Goal: Contribute content: Contribute content

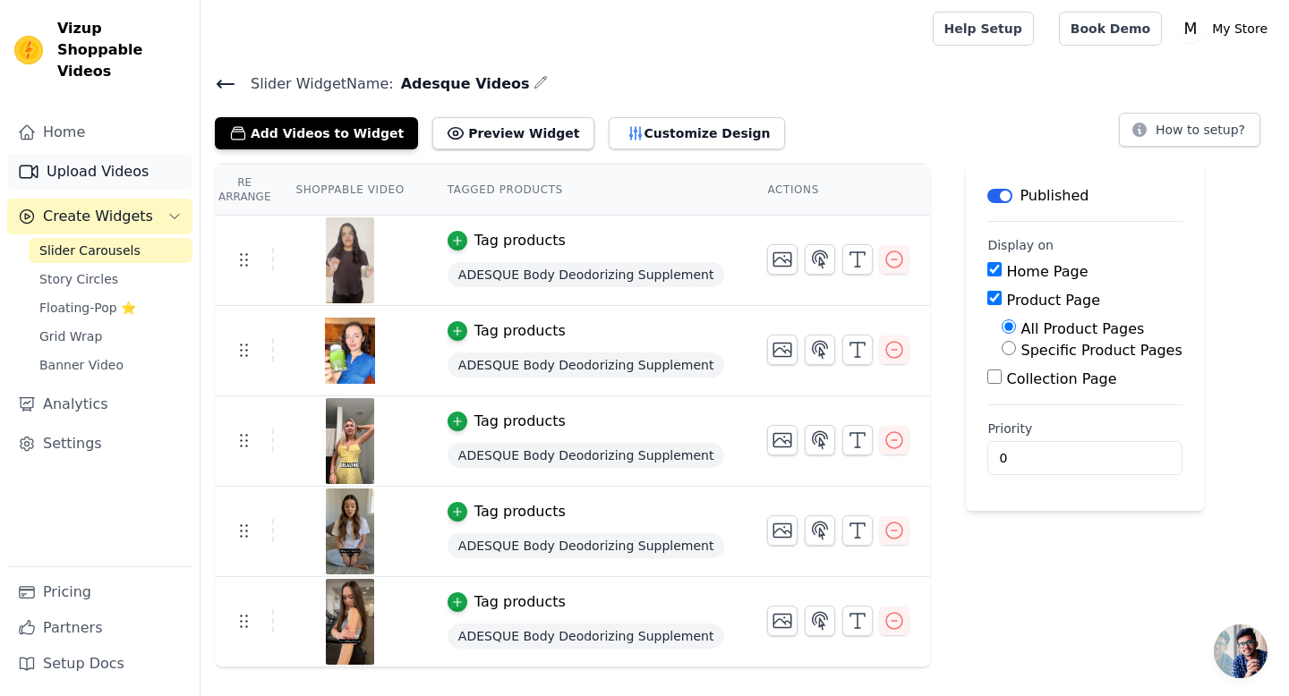
click at [102, 154] on link "Upload Videos" at bounding box center [99, 172] width 185 height 36
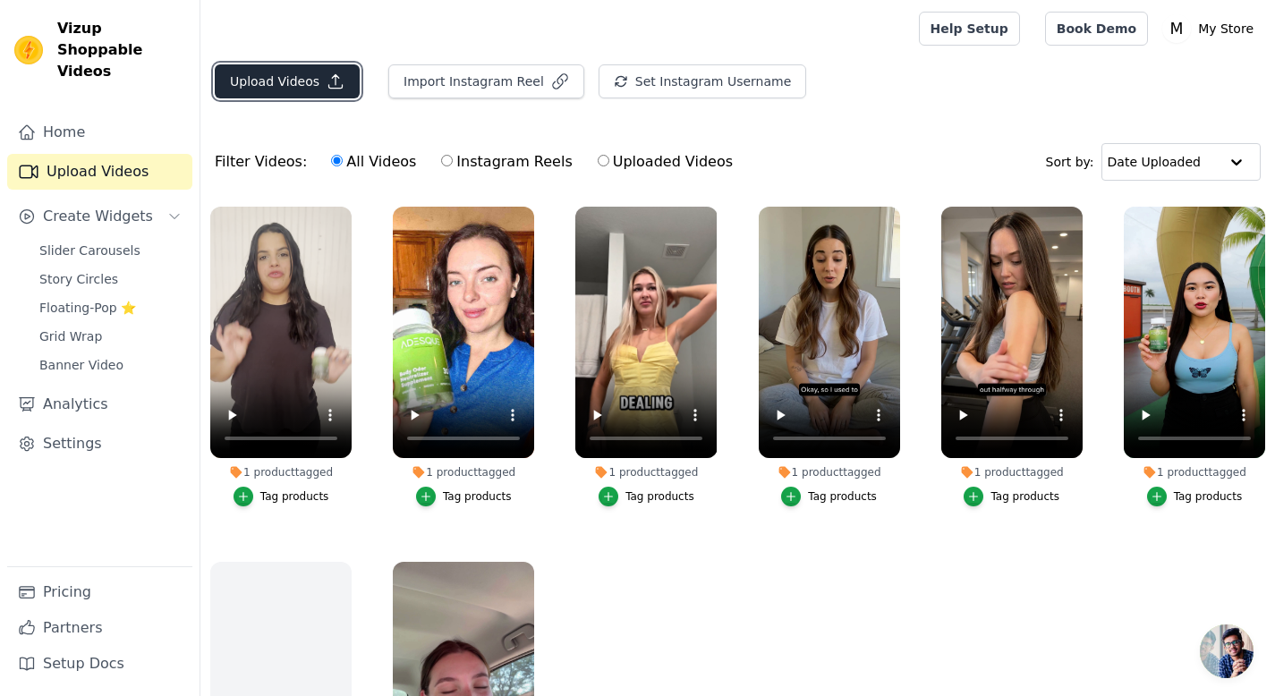
click at [290, 77] on button "Upload Videos" at bounding box center [287, 81] width 145 height 34
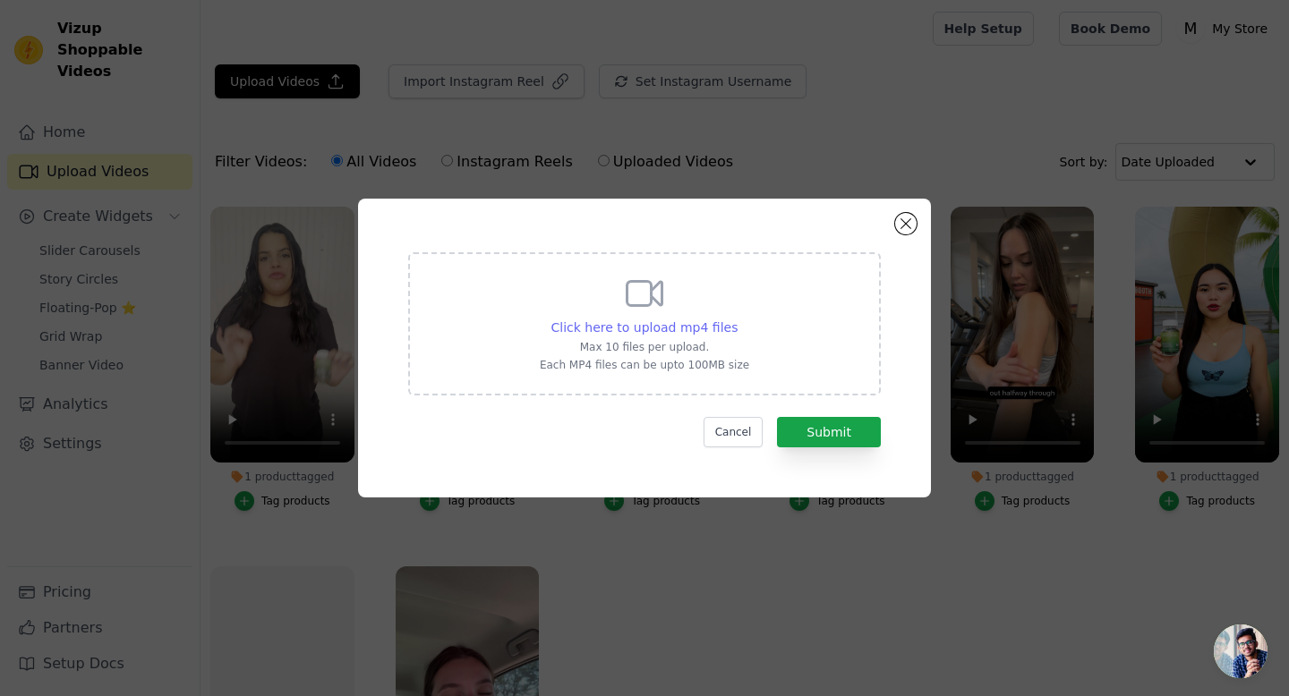
click at [681, 320] on span "Click here to upload mp4 files" at bounding box center [644, 327] width 187 height 14
click at [737, 319] on input "Click here to upload mp4 files Max 10 files per upload. Each MP4 files can be u…" at bounding box center [737, 318] width 1 height 1
type input "C:\fakepath\Second Video.mp4"
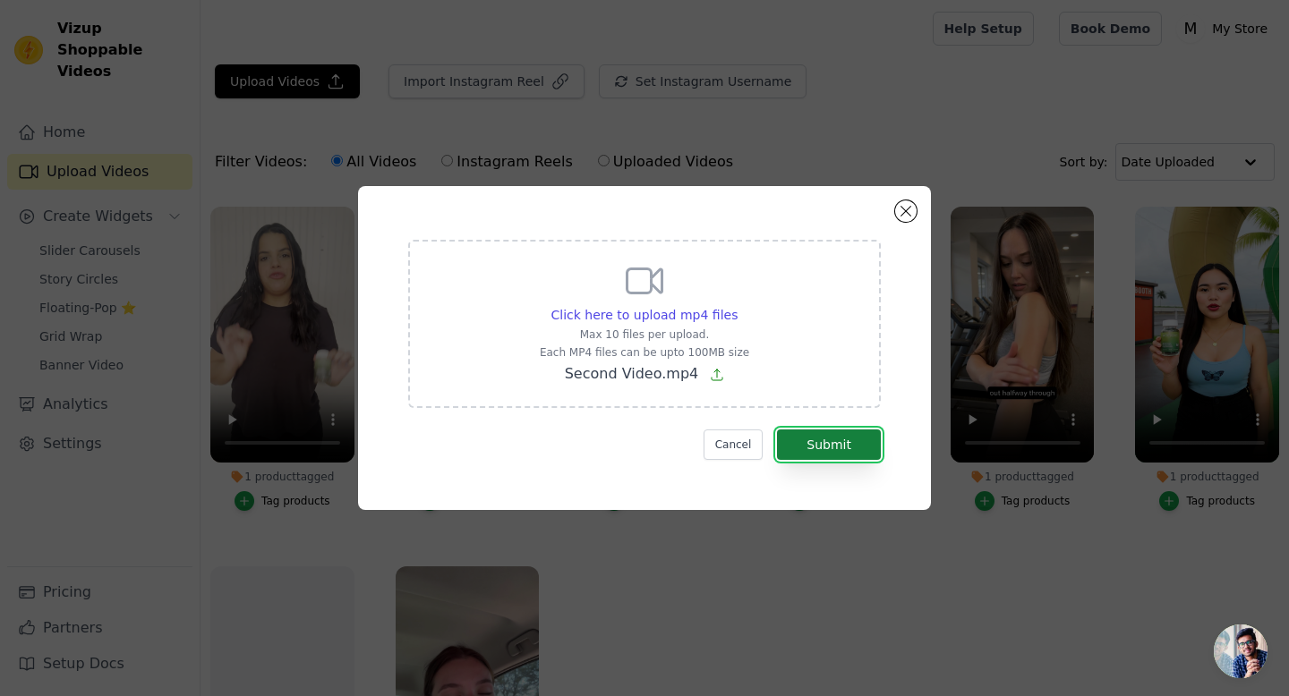
click at [832, 440] on button "Submit" at bounding box center [829, 445] width 104 height 30
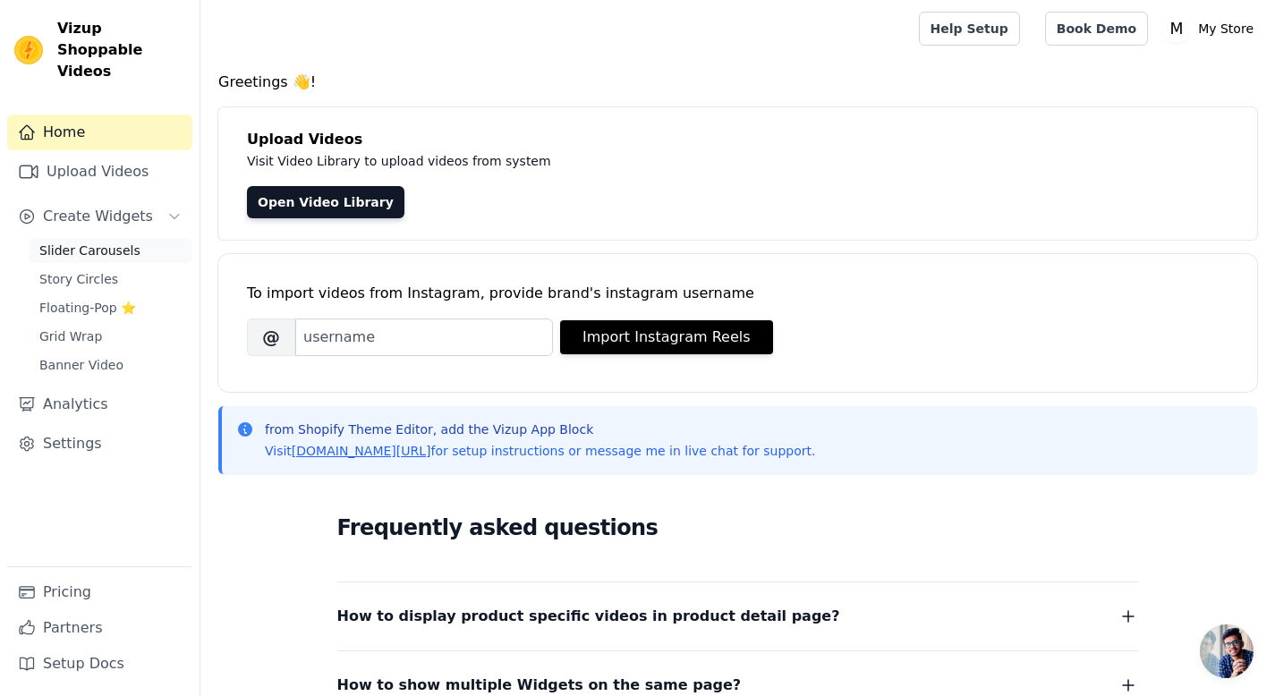
click at [103, 239] on link "Slider Carousels" at bounding box center [111, 250] width 164 height 25
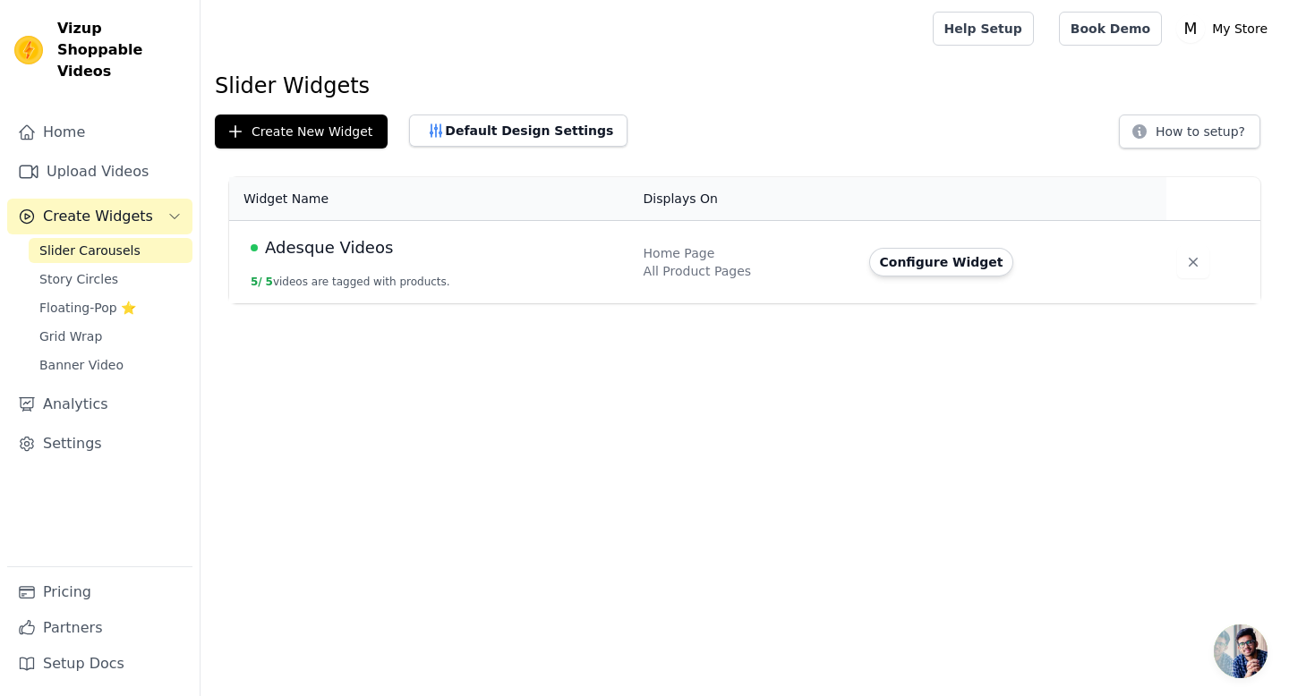
click at [324, 247] on span "Adesque Videos" at bounding box center [329, 247] width 128 height 25
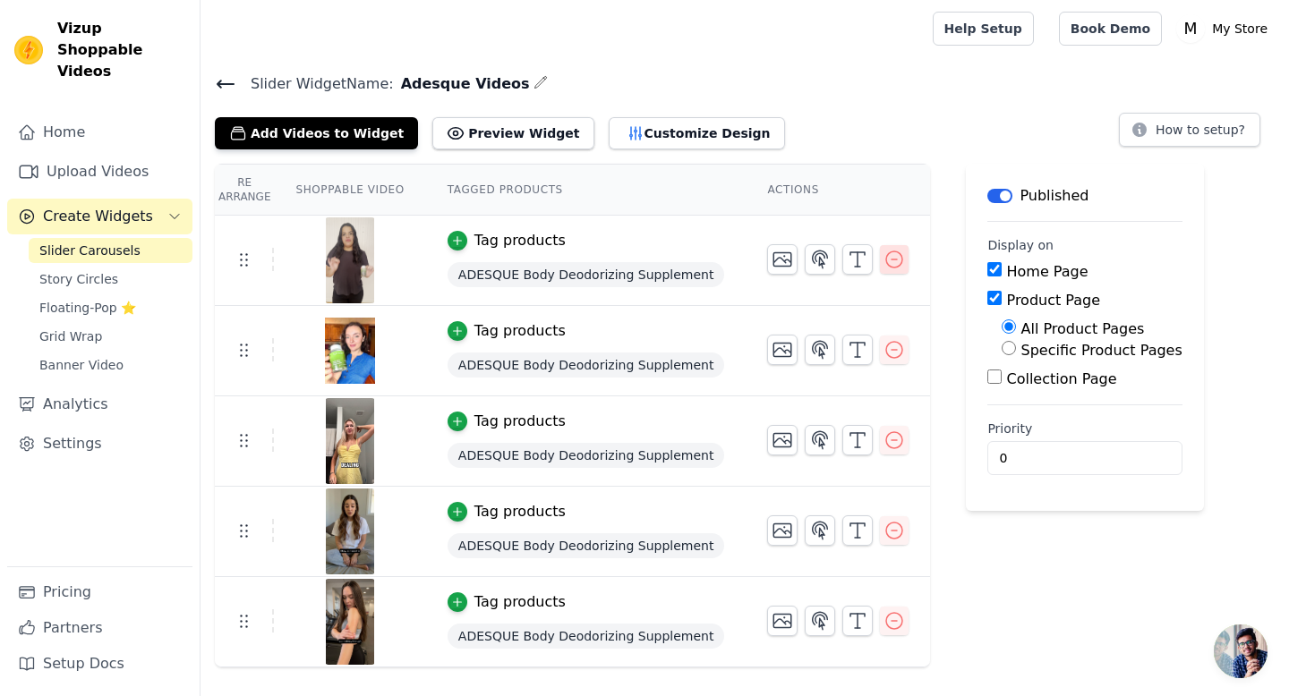
click at [883, 261] on icon "button" at bounding box center [893, 259] width 21 height 21
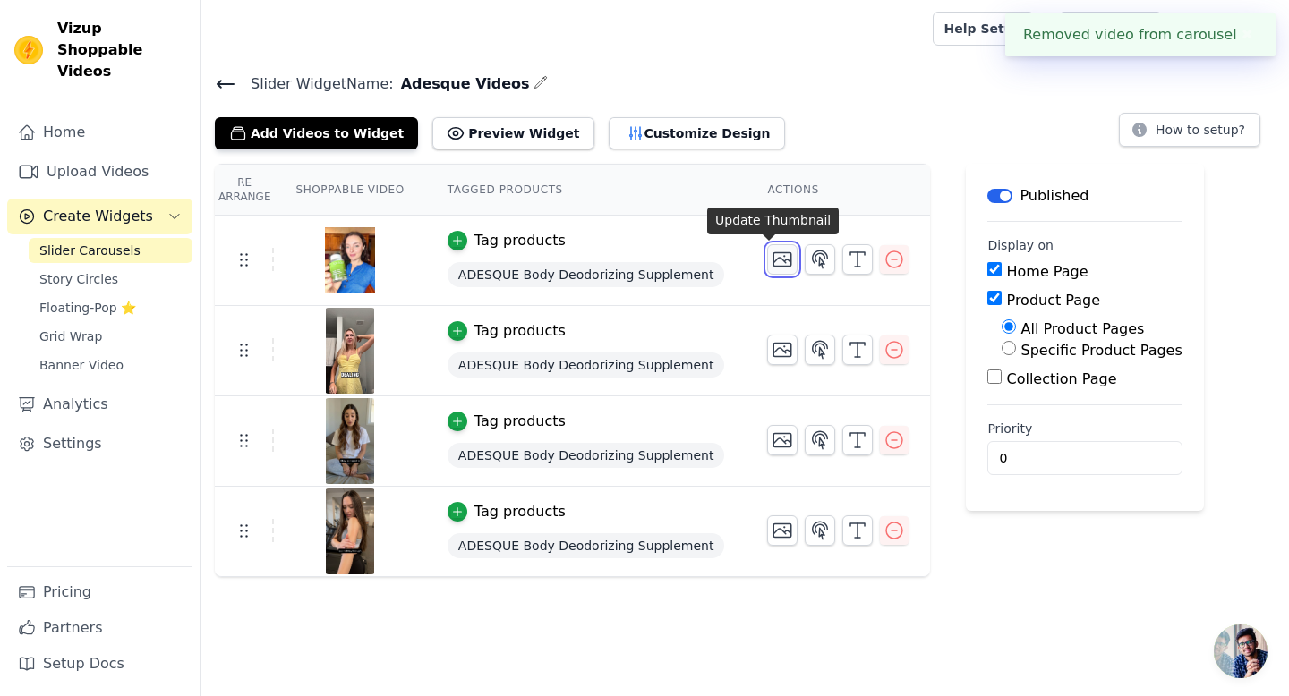
click at [780, 261] on button "button" at bounding box center [782, 259] width 30 height 30
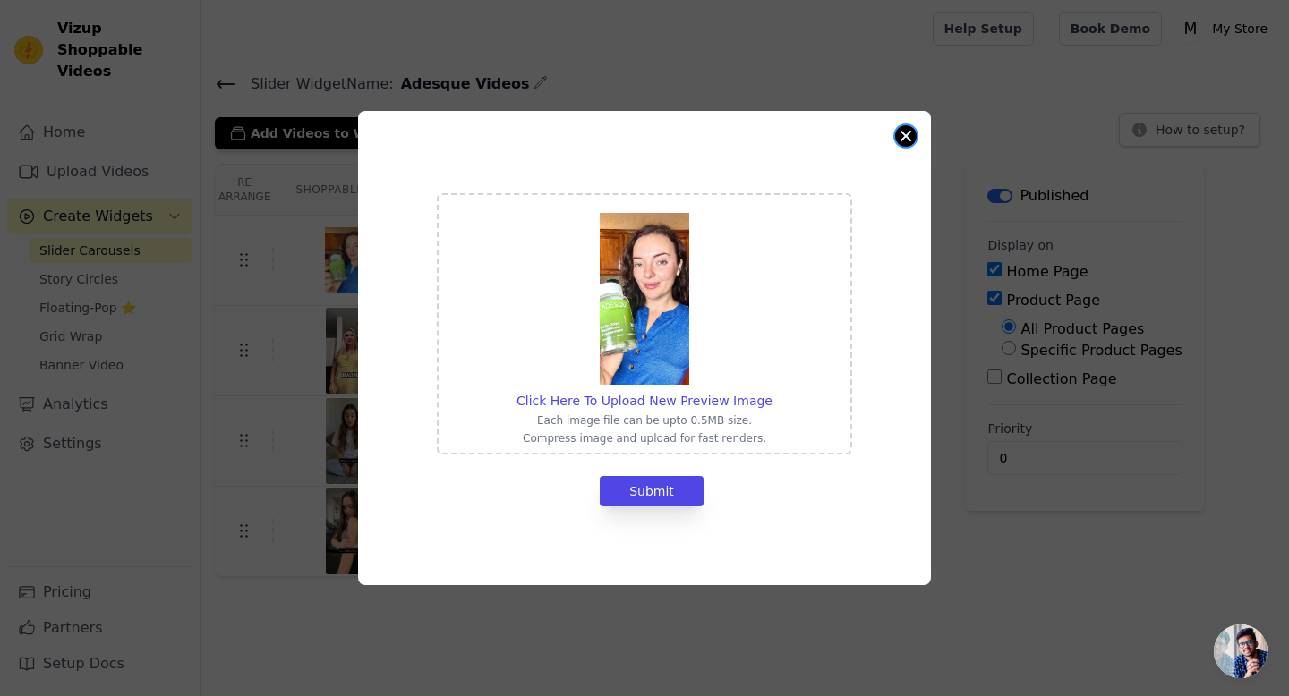
click at [898, 141] on button "Close modal" at bounding box center [905, 135] width 21 height 21
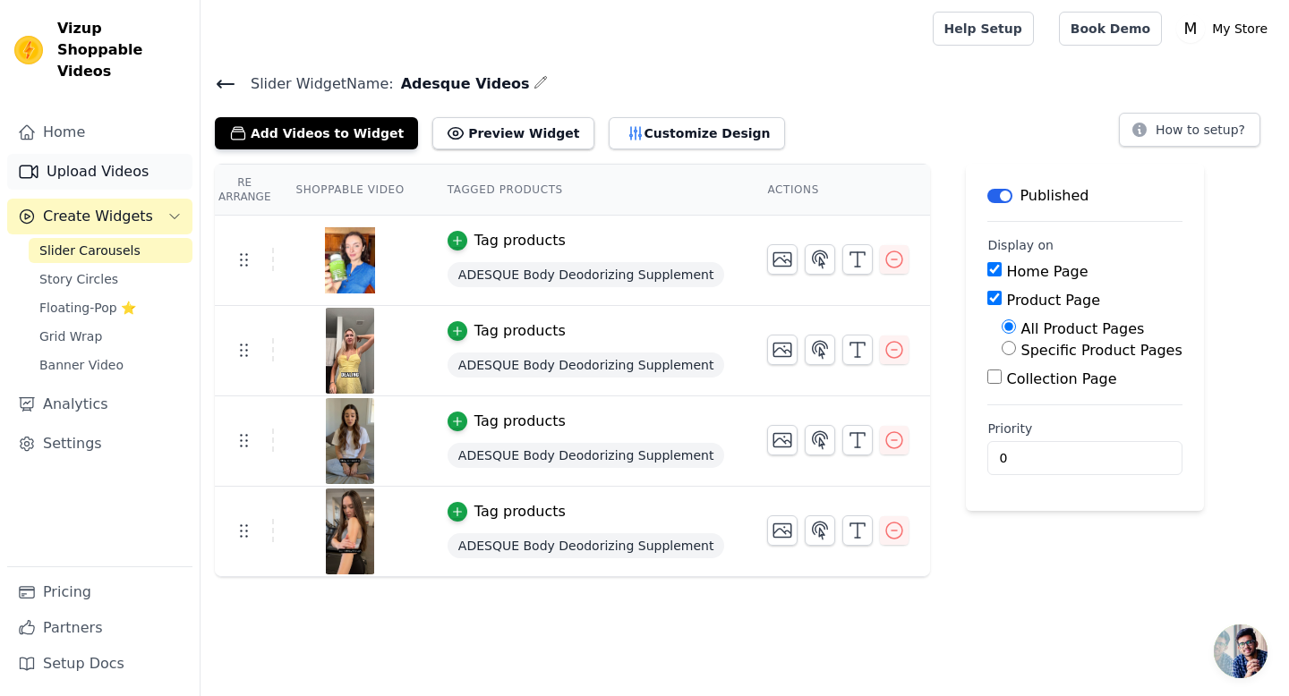
click at [98, 157] on link "Upload Videos" at bounding box center [99, 172] width 185 height 36
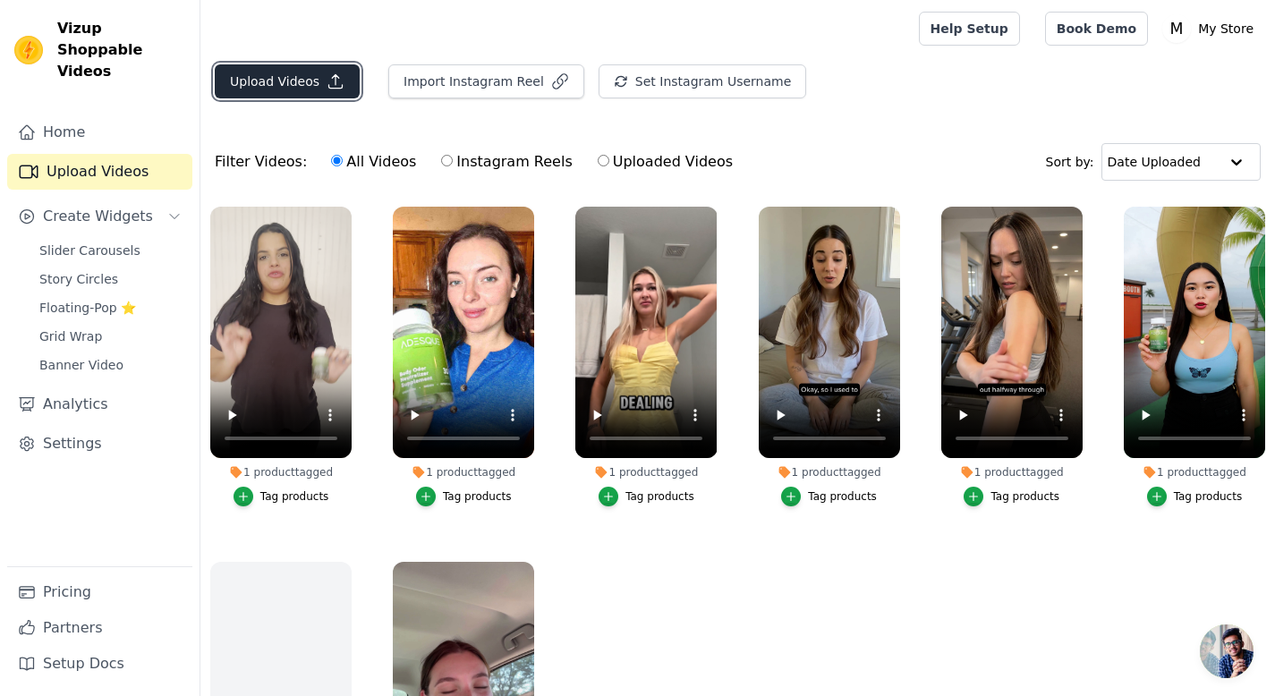
click at [310, 88] on button "Upload Videos" at bounding box center [287, 81] width 145 height 34
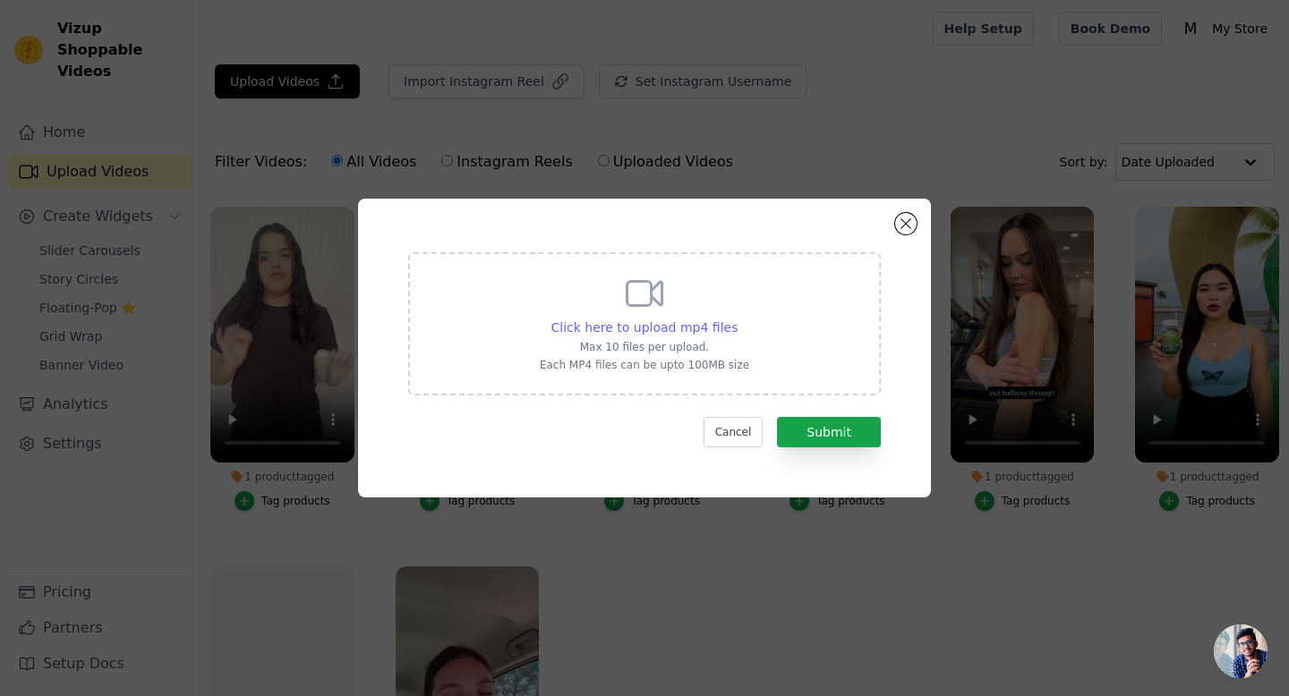
click at [633, 326] on span "Click here to upload mp4 files" at bounding box center [644, 327] width 187 height 14
click at [737, 319] on input "Click here to upload mp4 files Max 10 files per upload. Each MP4 files can be u…" at bounding box center [737, 318] width 1 height 1
click at [899, 225] on button "Close modal" at bounding box center [905, 223] width 21 height 21
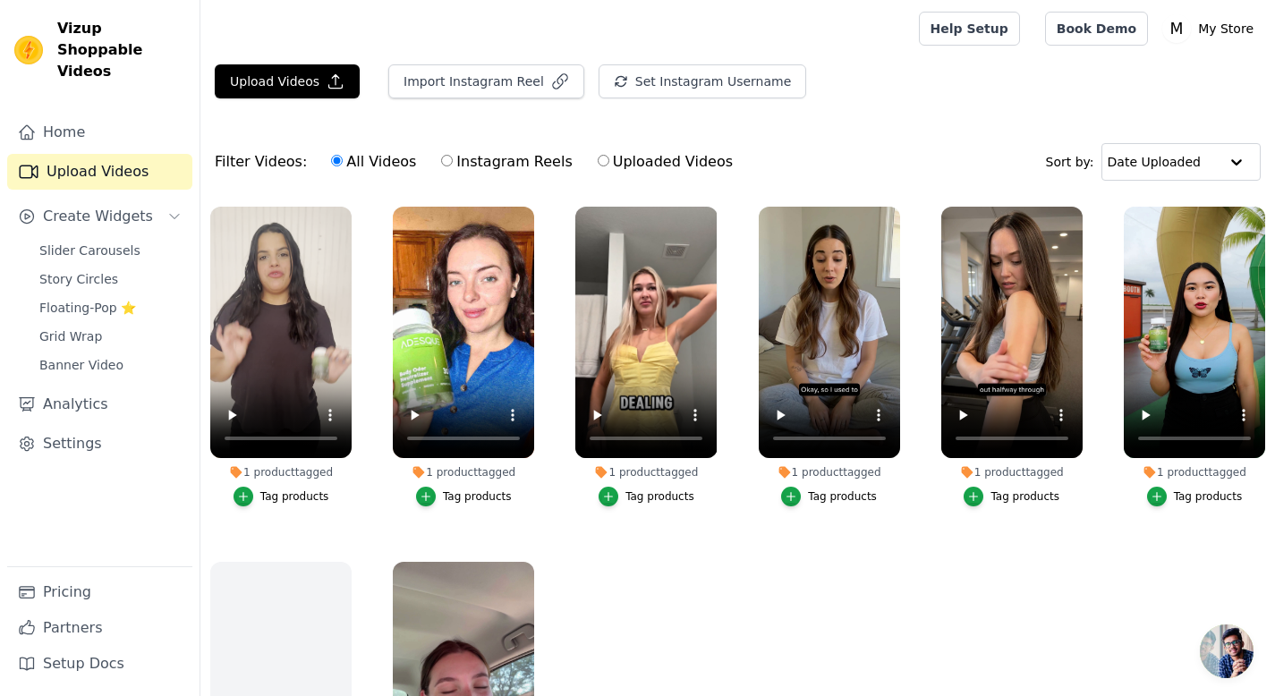
click at [441, 162] on input "Instagram Reels" at bounding box center [447, 161] width 12 height 12
radio input "true"
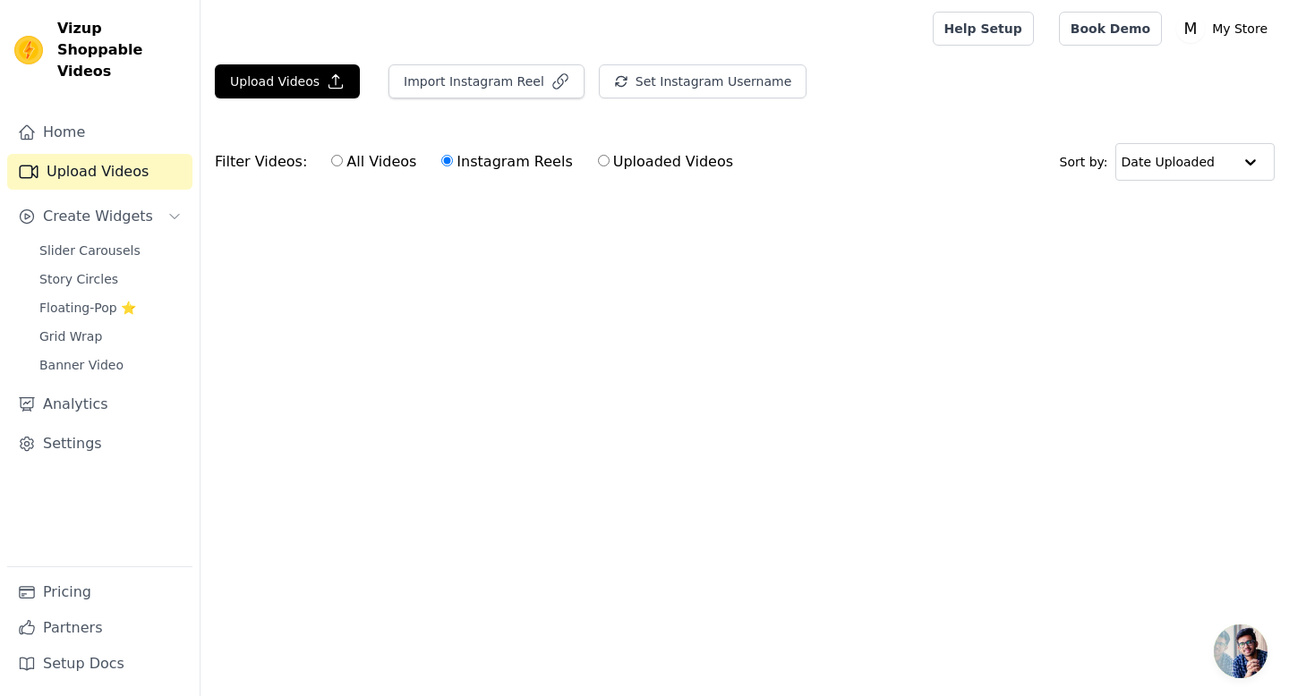
click at [598, 163] on input "Uploaded Videos" at bounding box center [604, 161] width 12 height 12
radio input "true"
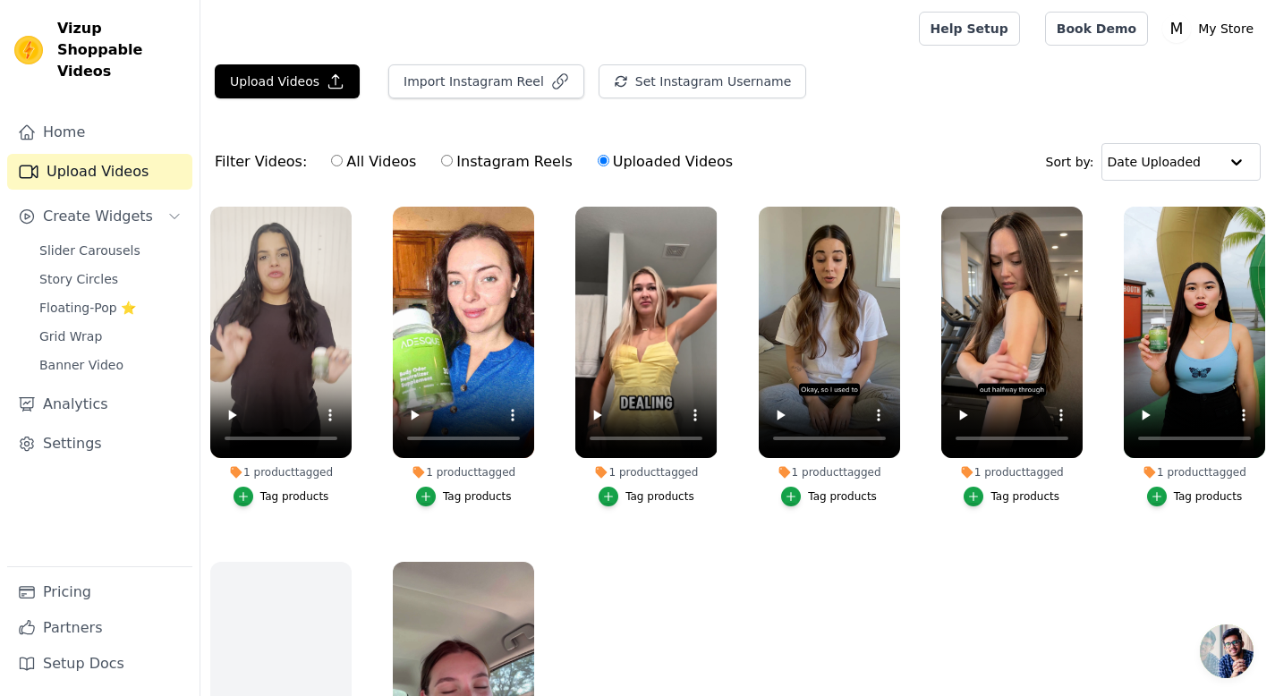
click at [331, 160] on input "All Videos" at bounding box center [337, 161] width 12 height 12
radio input "true"
click at [268, 90] on button "Upload Videos" at bounding box center [287, 81] width 145 height 34
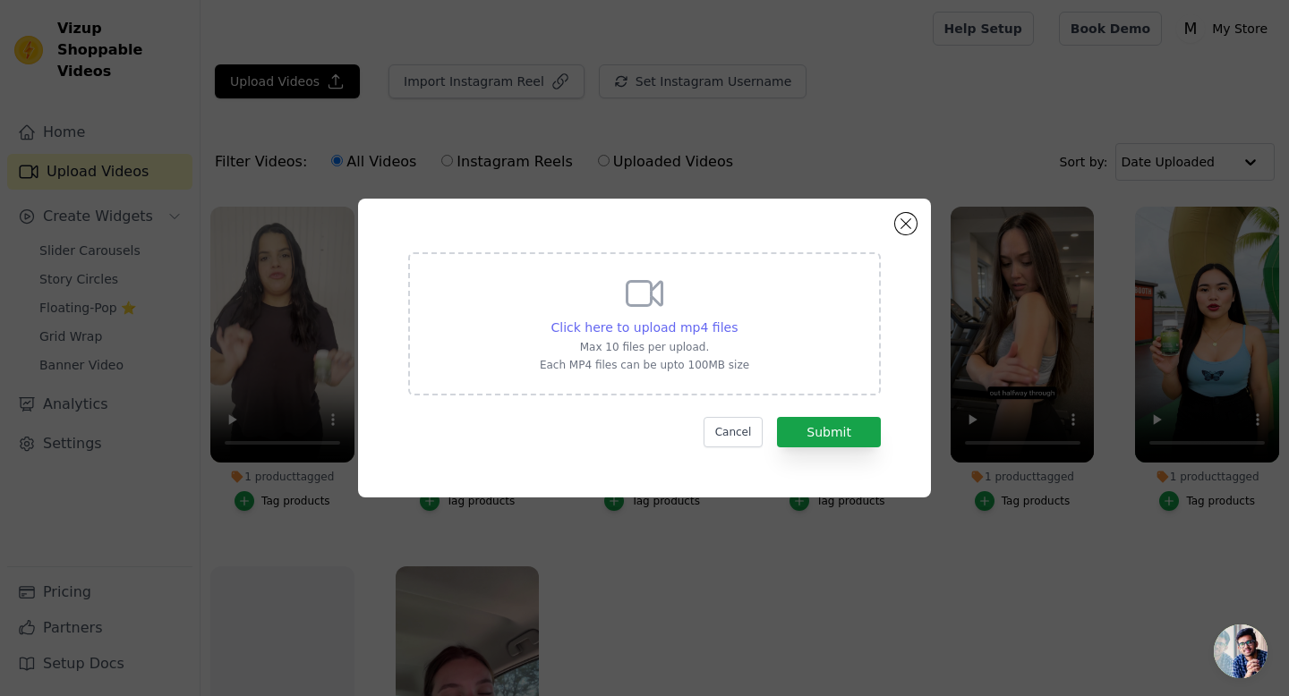
click at [638, 330] on span "Click here to upload mp4 files" at bounding box center [644, 327] width 187 height 14
click at [737, 319] on input "Click here to upload mp4 files Max 10 files per upload. Each MP4 files can be u…" at bounding box center [737, 318] width 1 height 1
click at [894, 226] on div "Click here to upload mp4 files Max 10 files per upload. Each MP4 files can be u…" at bounding box center [644, 348] width 573 height 299
click at [897, 223] on button "Close modal" at bounding box center [905, 223] width 21 height 21
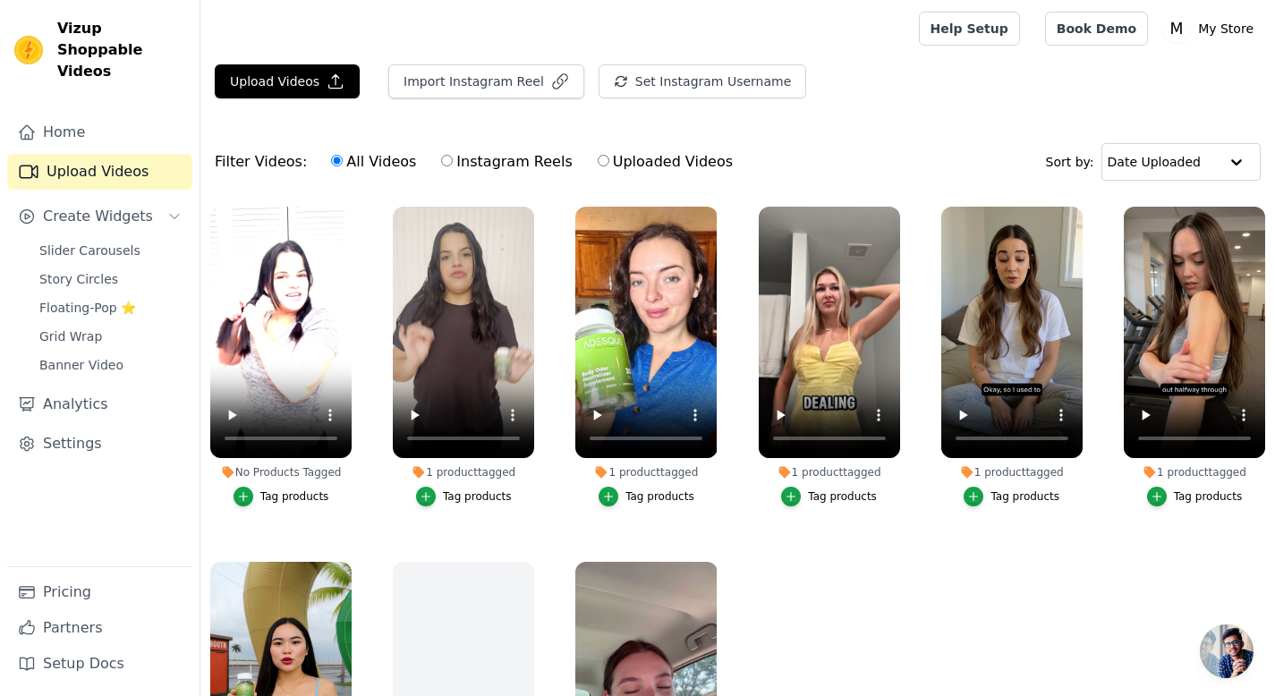
click at [270, 490] on div "Tag products" at bounding box center [294, 497] width 69 height 14
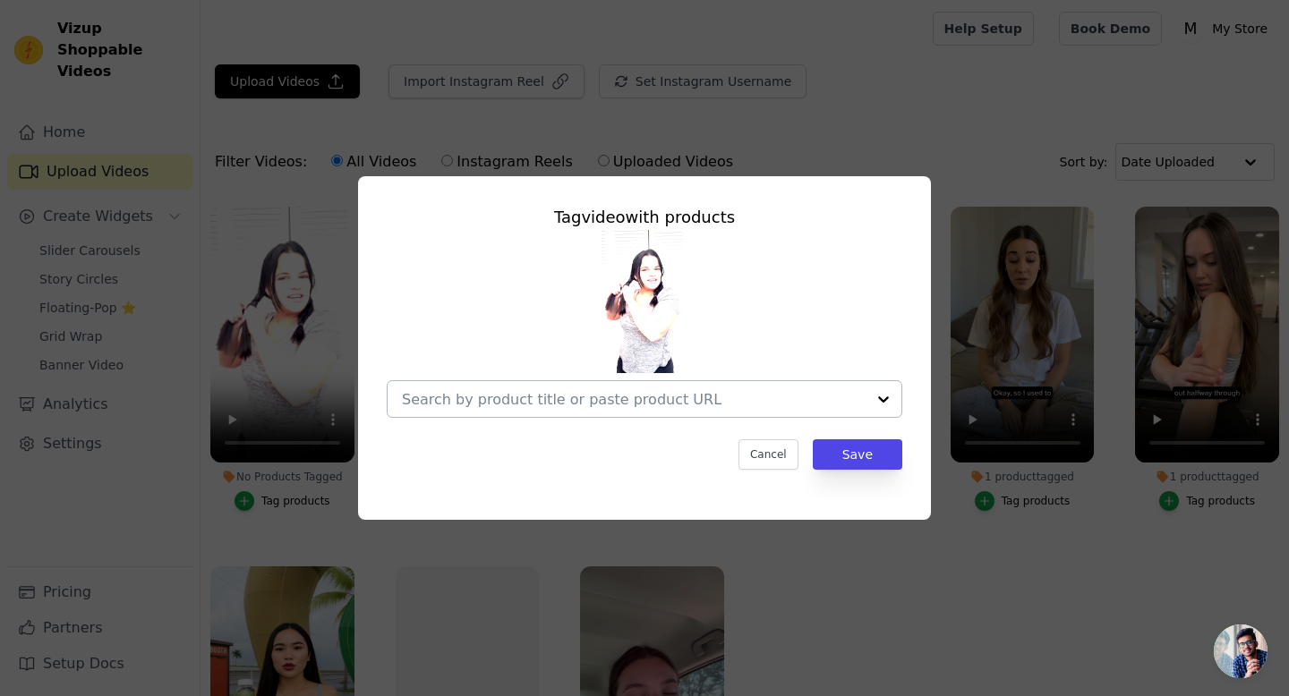
click at [596, 392] on input "No Products Tagged Tag video with products Cancel Save Tag products" at bounding box center [634, 399] width 464 height 17
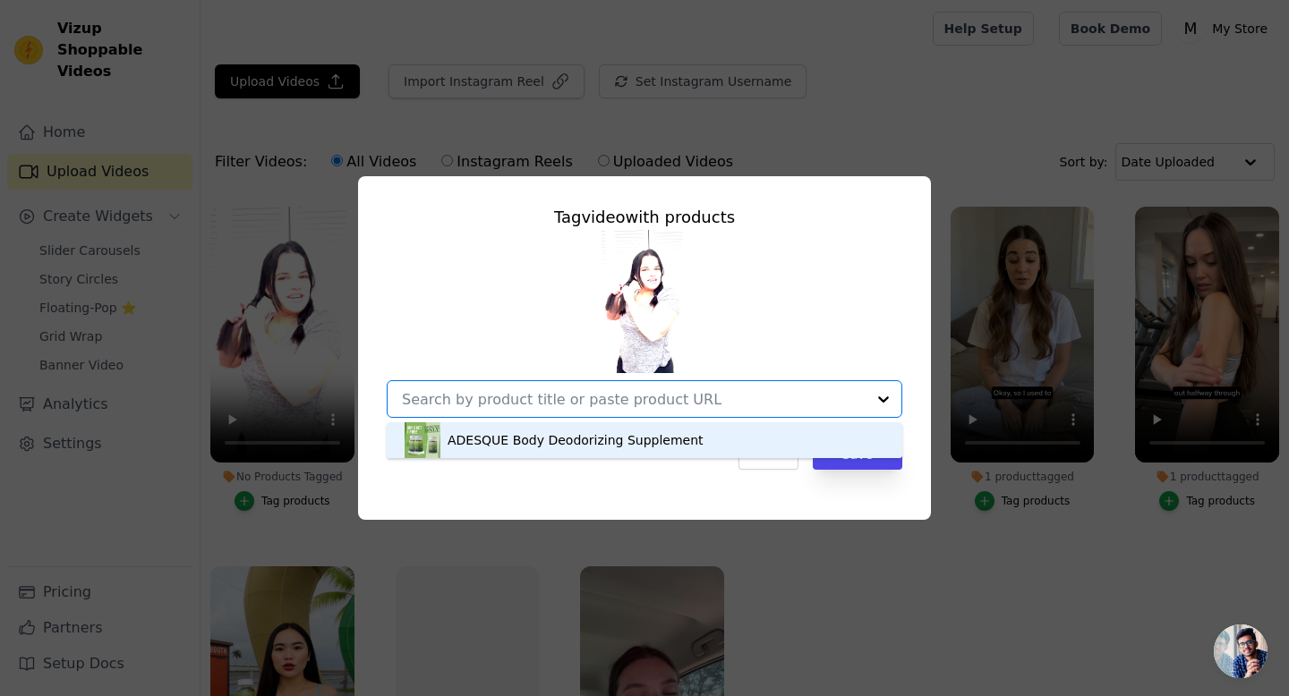
click at [585, 439] on div "ADESQUE Body Deodorizing Supplement" at bounding box center [576, 440] width 256 height 18
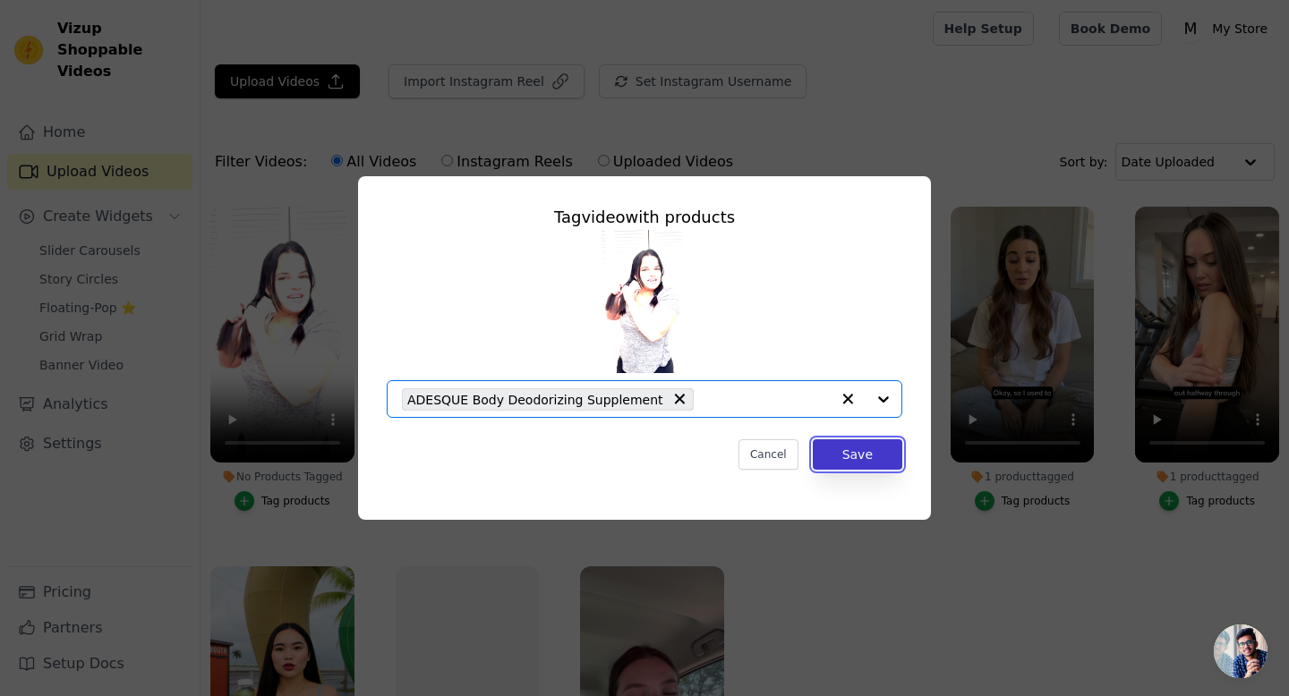
click at [866, 453] on button "Save" at bounding box center [858, 454] width 90 height 30
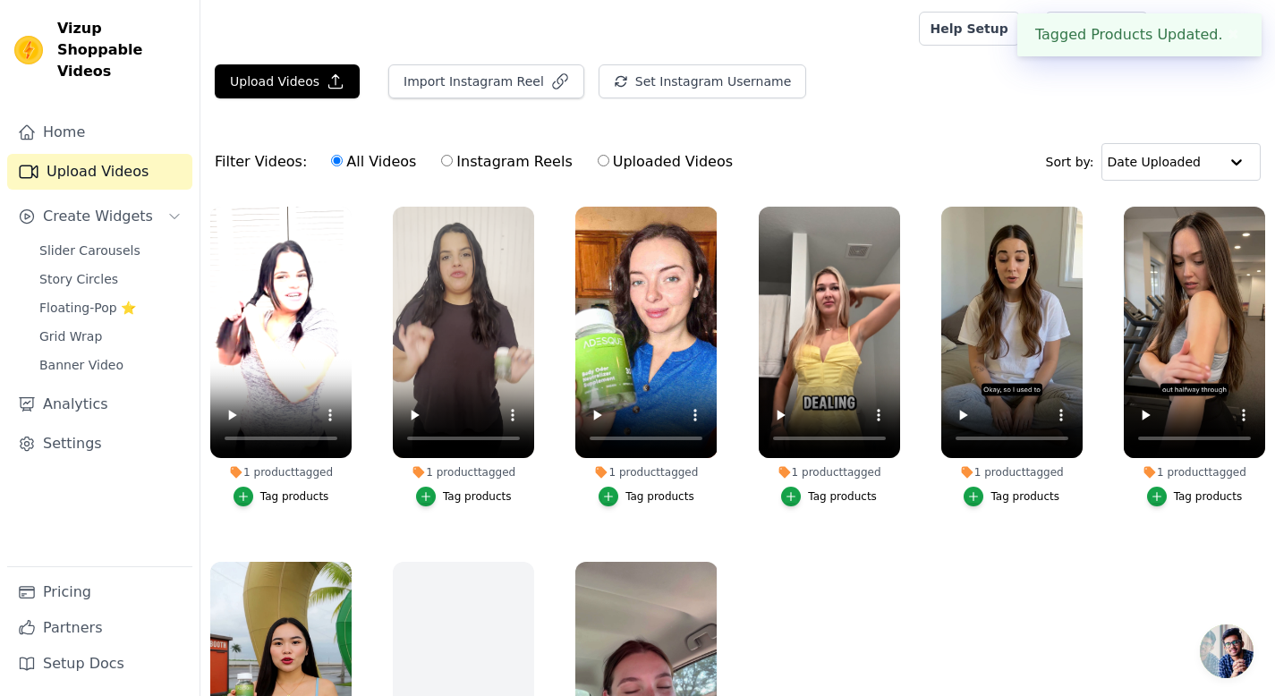
click at [1233, 39] on button "✖" at bounding box center [1234, 34] width 21 height 21
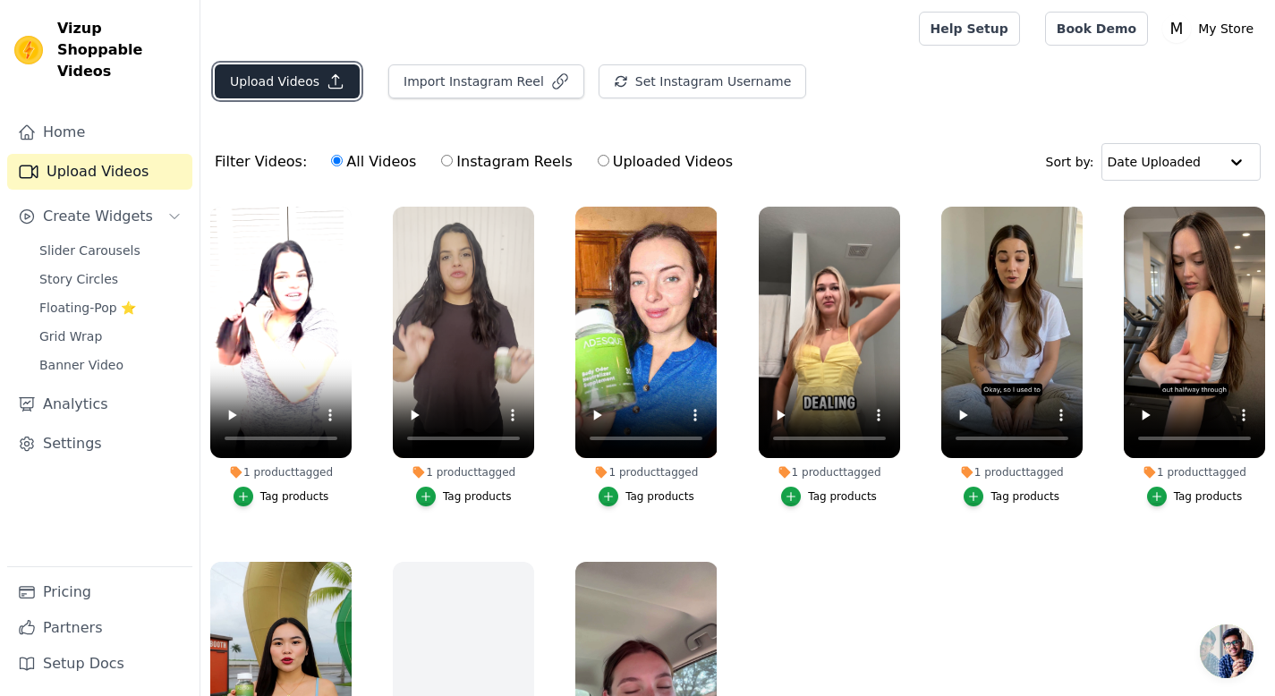
click at [283, 85] on button "Upload Videos" at bounding box center [287, 81] width 145 height 34
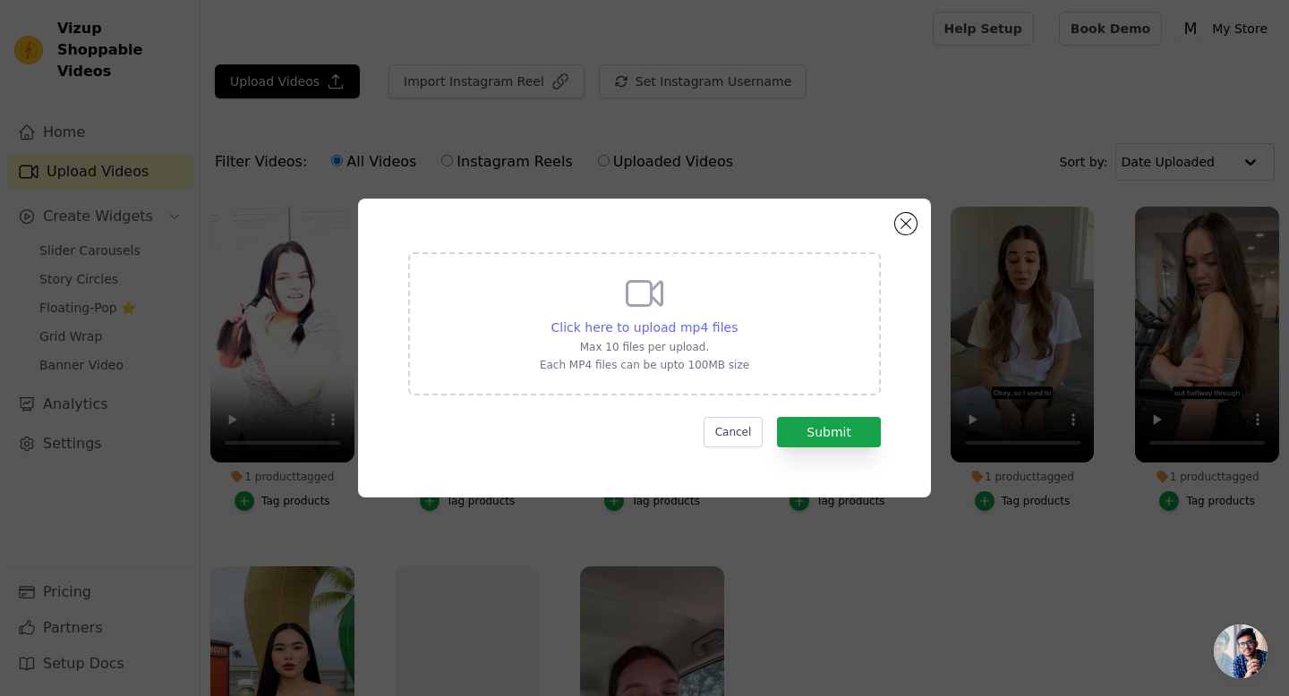
click at [646, 329] on span "Click here to upload mp4 files" at bounding box center [644, 327] width 187 height 14
click at [737, 319] on input "Click here to upload mp4 files Max 10 files per upload. Each MP4 files can be u…" at bounding box center [737, 318] width 1 height 1
type input "C:\fakepath\Adesque Video 1 Draft 2 WITH text.mp4"
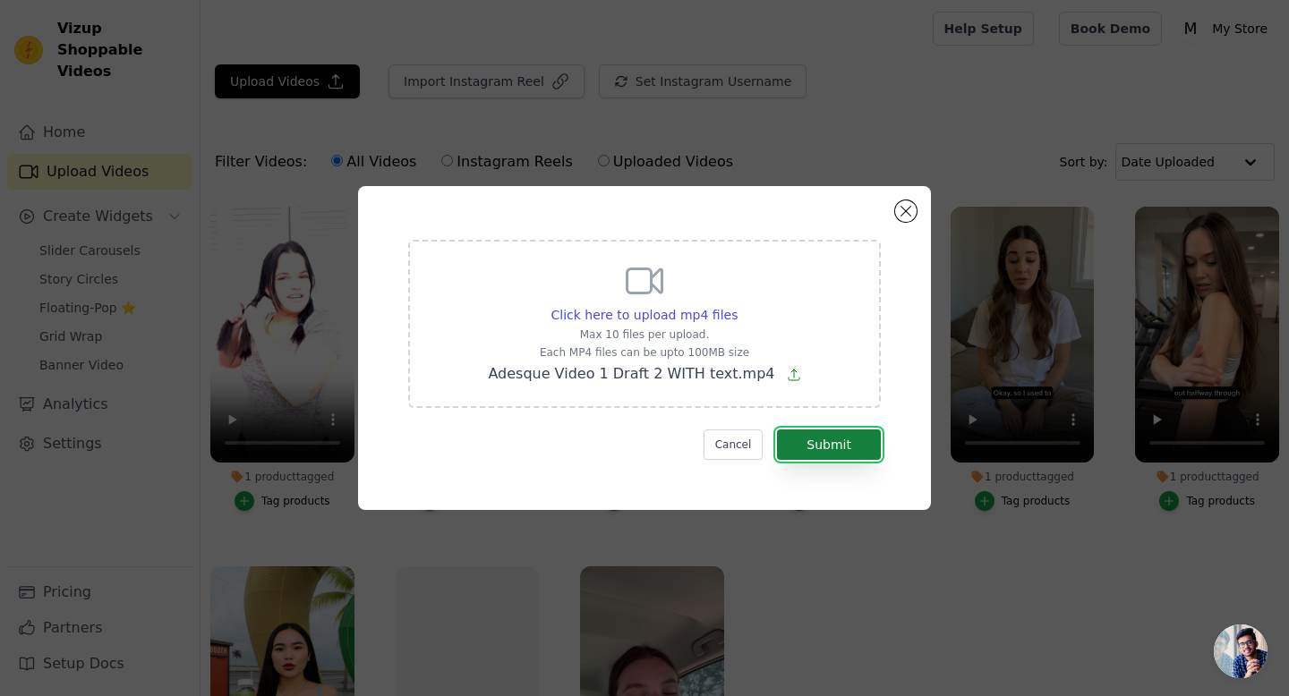
click at [825, 446] on button "Submit" at bounding box center [829, 445] width 104 height 30
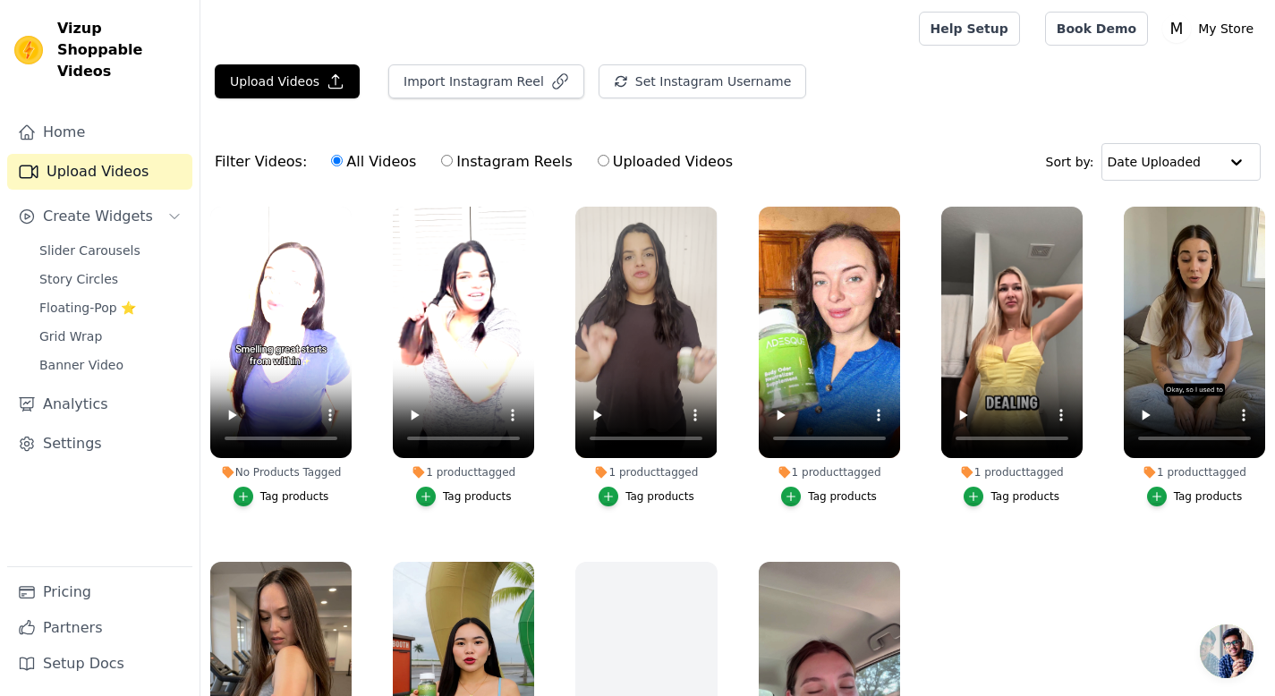
click at [289, 490] on div "Tag products" at bounding box center [294, 497] width 69 height 14
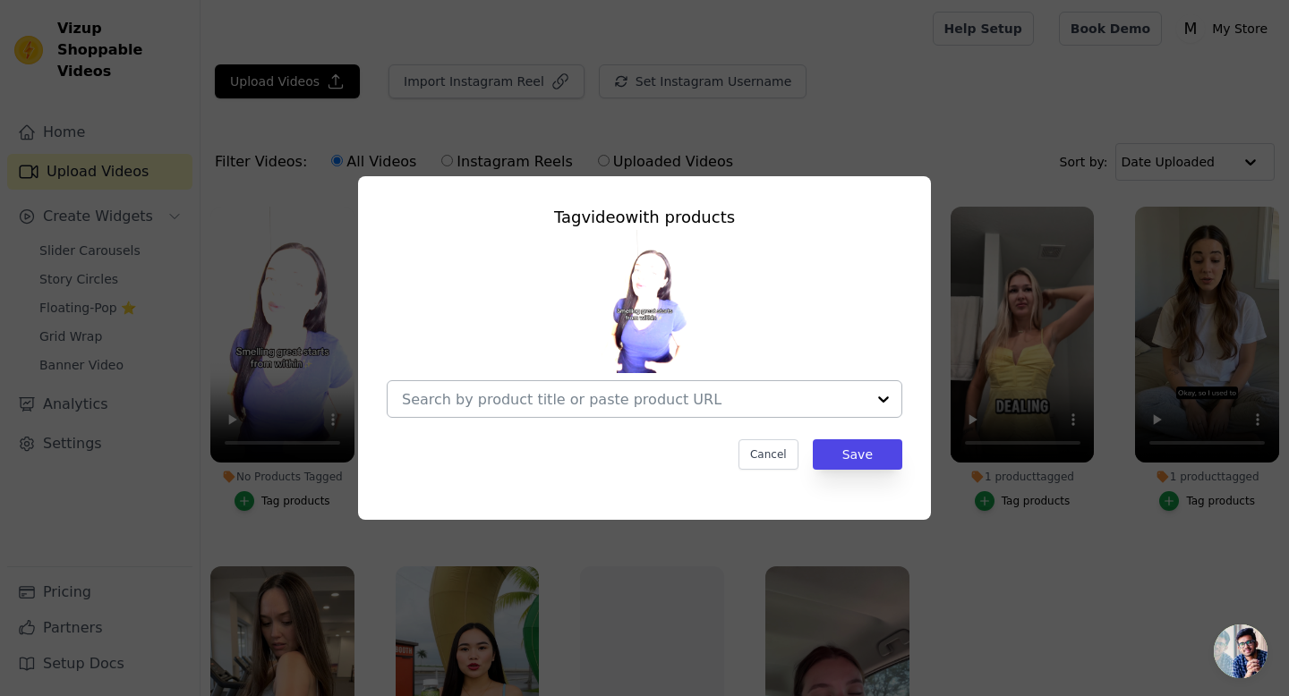
click at [698, 404] on input "No Products Tagged Tag video with products Cancel Save Tag products" at bounding box center [634, 399] width 464 height 17
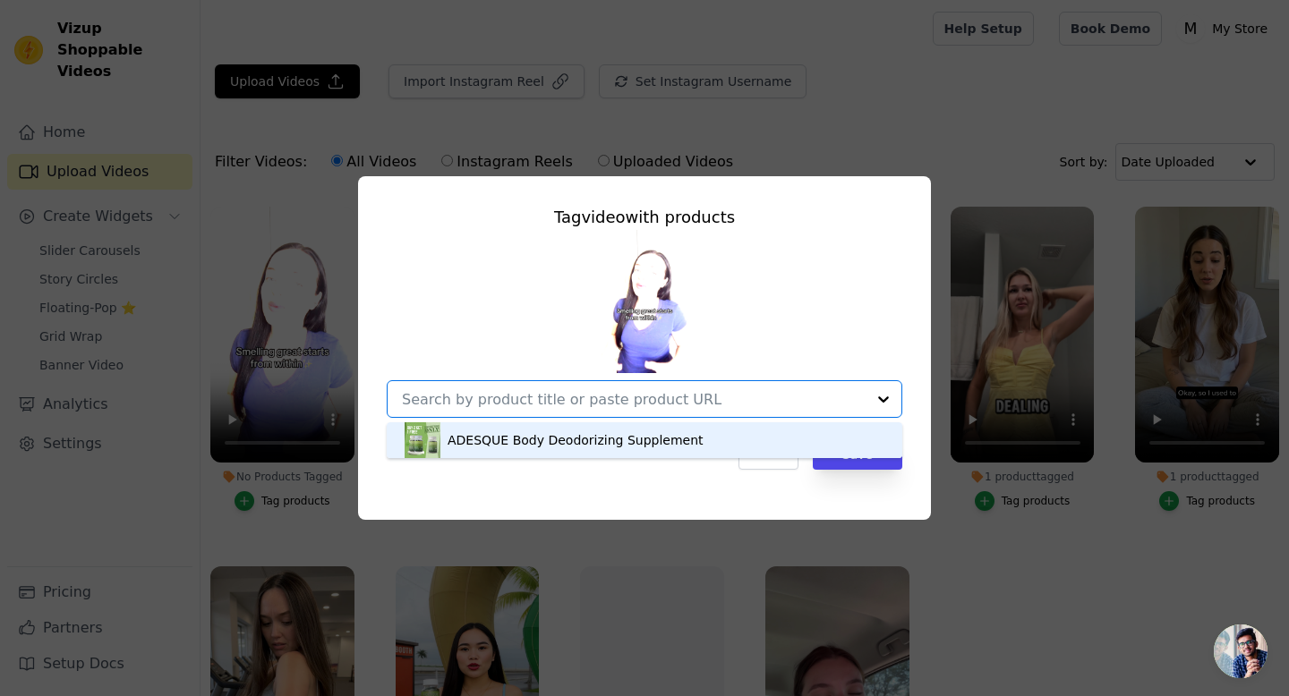
click at [642, 436] on div "ADESQUE Body Deodorizing Supplement" at bounding box center [576, 440] width 256 height 18
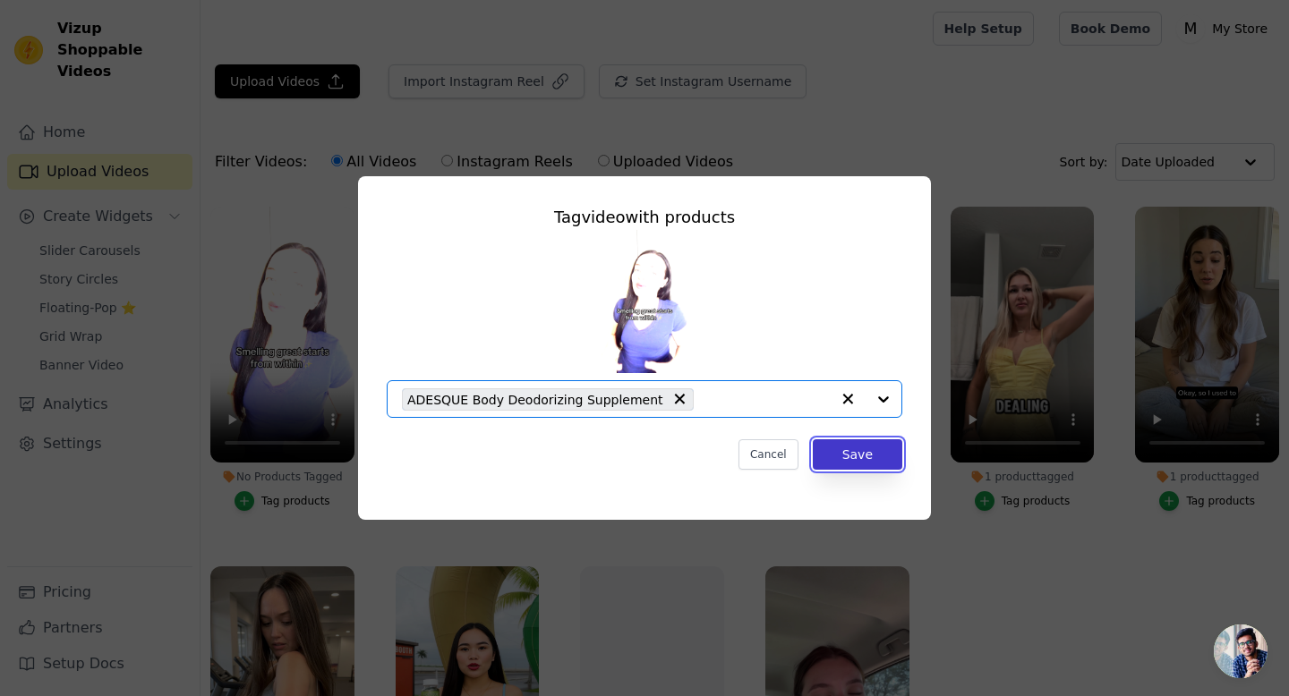
click at [854, 450] on button "Save" at bounding box center [858, 454] width 90 height 30
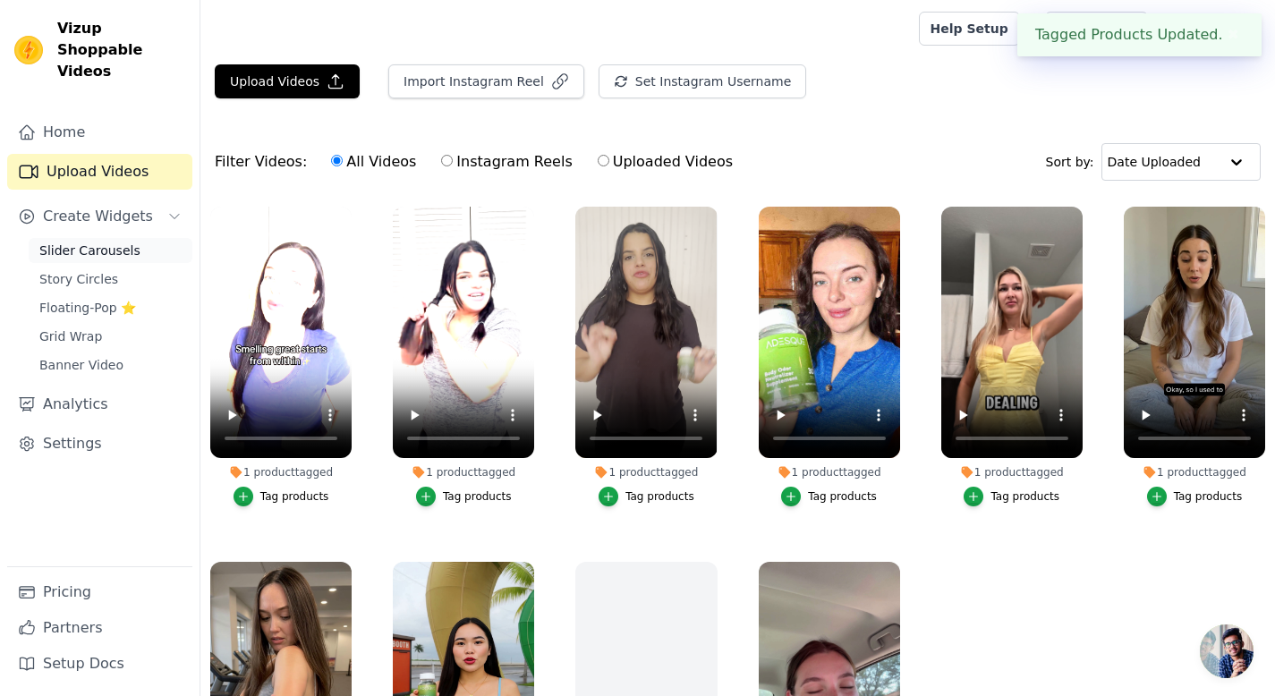
click at [106, 242] on span "Slider Carousels" at bounding box center [89, 251] width 101 height 18
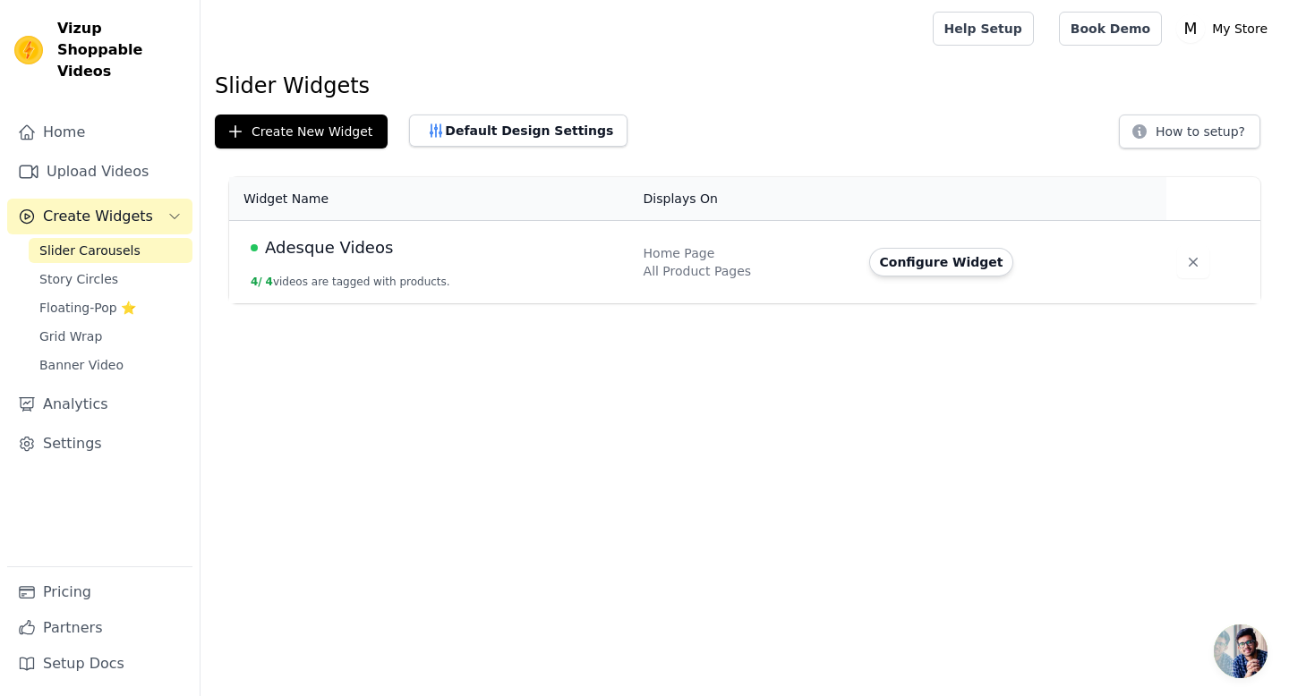
click at [373, 254] on span "Adesque Videos" at bounding box center [329, 247] width 128 height 25
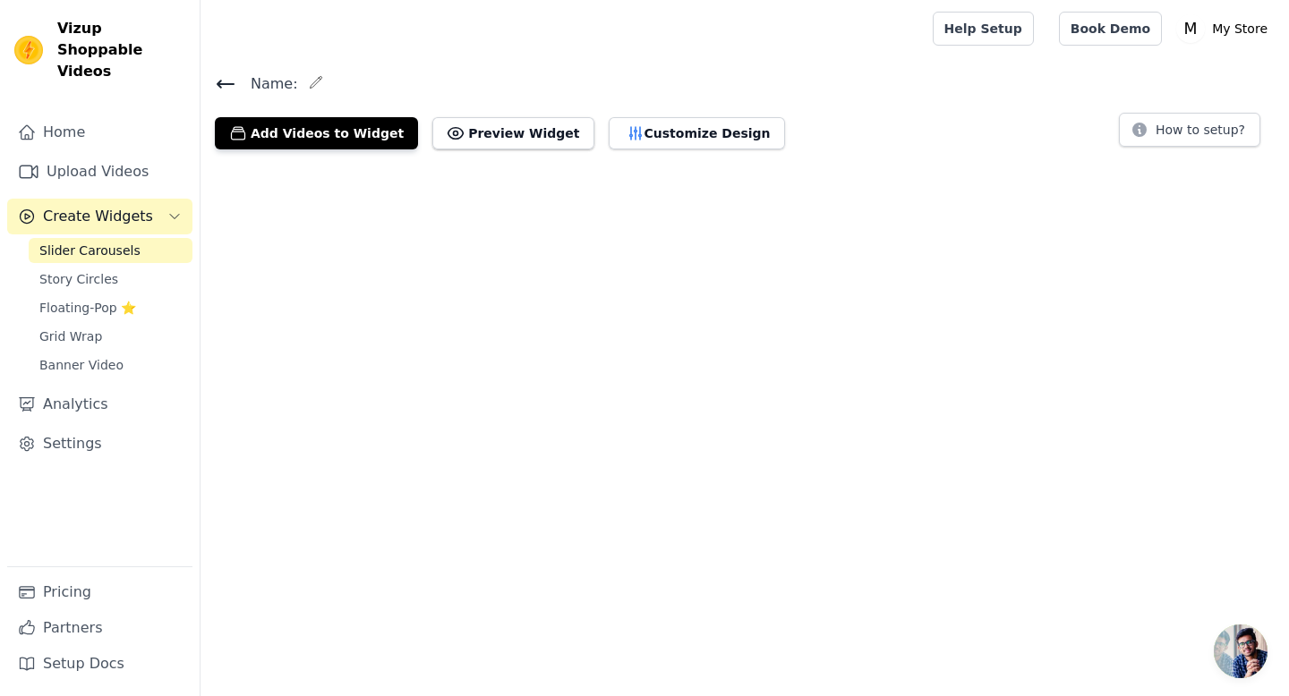
click at [373, 164] on html "Vizup Shoppable Videos Home Upload Videos Create Widgets Slider Carousels Story…" at bounding box center [644, 82] width 1289 height 164
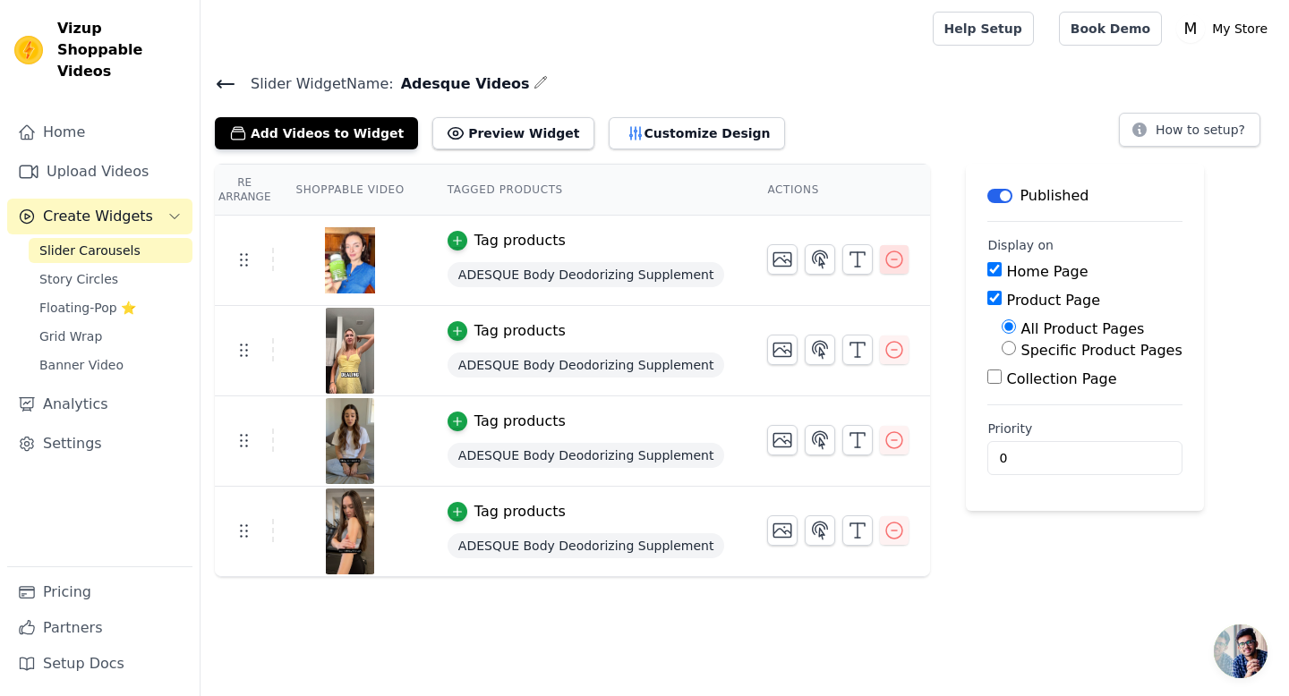
click at [886, 259] on icon "button" at bounding box center [894, 260] width 16 height 16
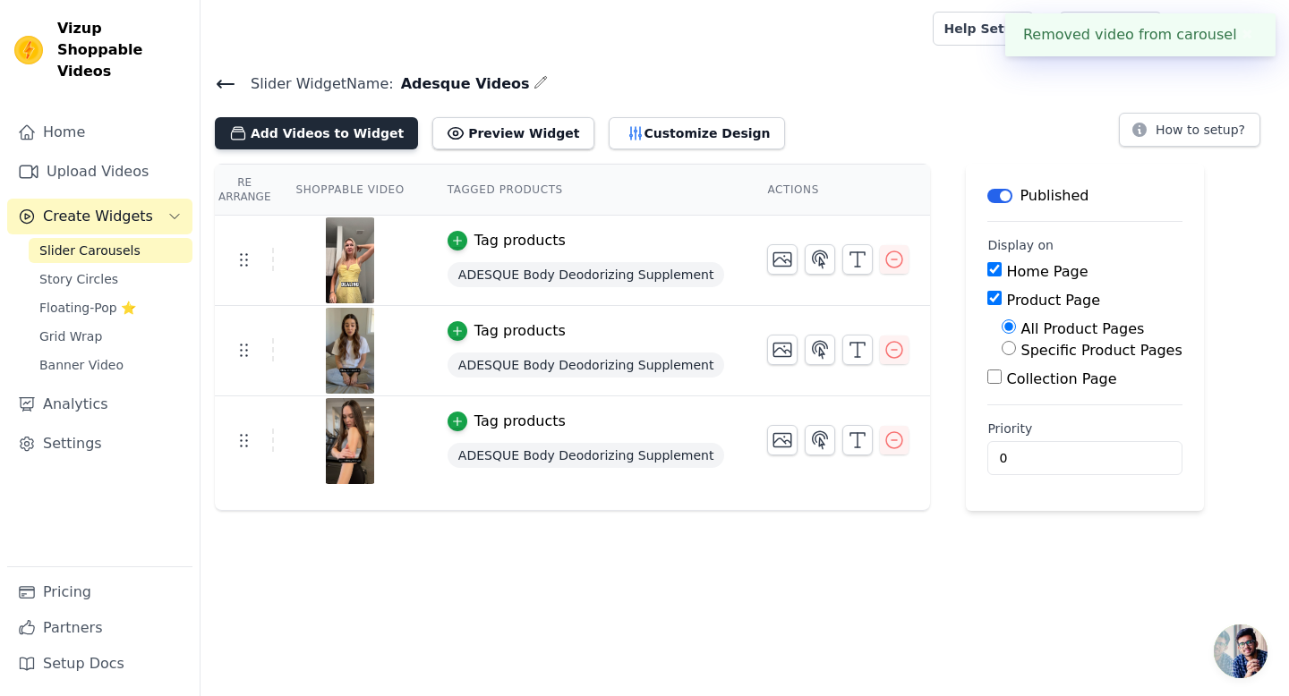
click at [329, 134] on button "Add Videos to Widget" at bounding box center [316, 133] width 203 height 32
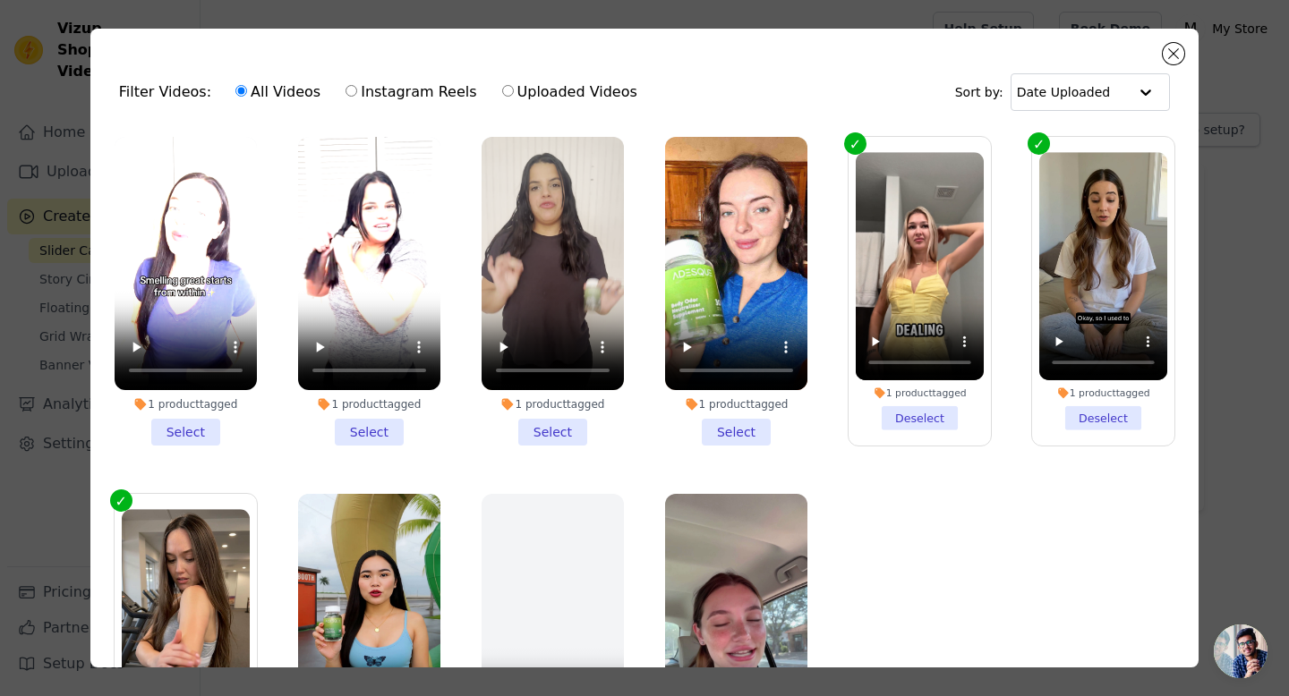
click at [371, 421] on li "1 product tagged Select" at bounding box center [369, 291] width 142 height 309
click at [0, 0] on input "1 product tagged Select" at bounding box center [0, 0] width 0 height 0
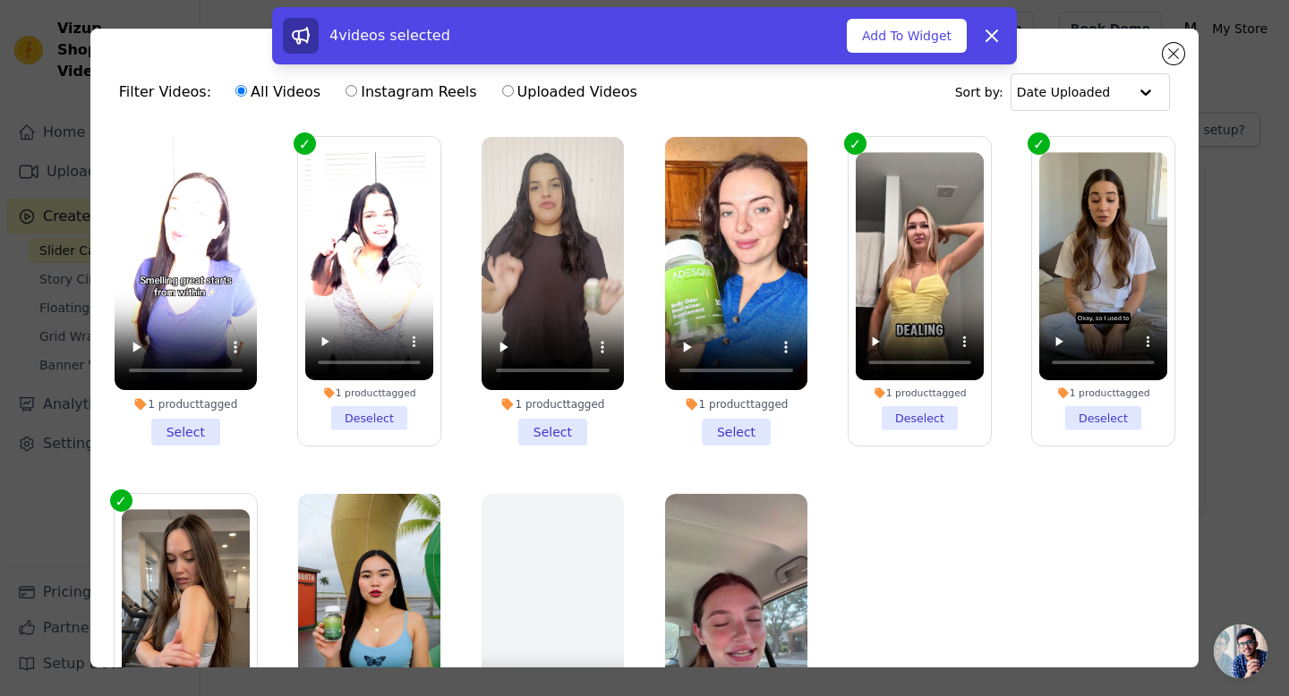
click at [207, 422] on li "1 product tagged Select" at bounding box center [186, 291] width 142 height 309
click at [0, 0] on input "1 product tagged Select" at bounding box center [0, 0] width 0 height 0
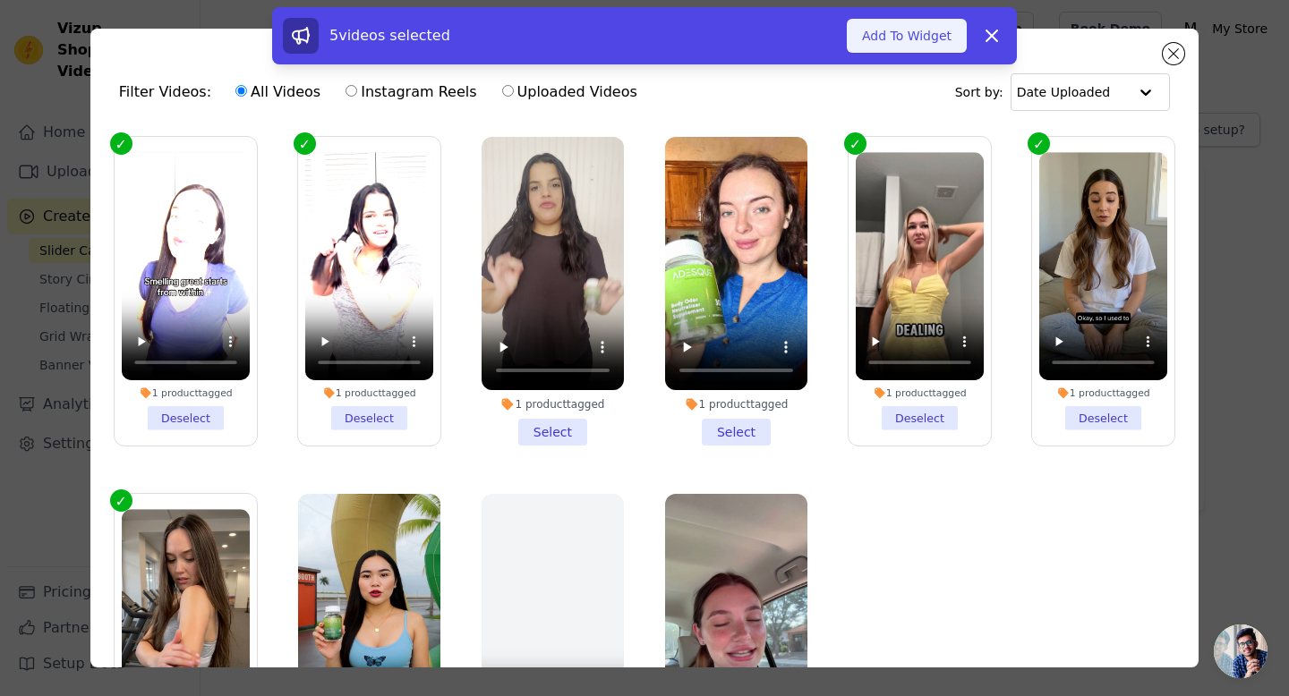
click at [930, 38] on button "Add To Widget" at bounding box center [907, 36] width 120 height 34
